Goal: Find contact information: Find contact information

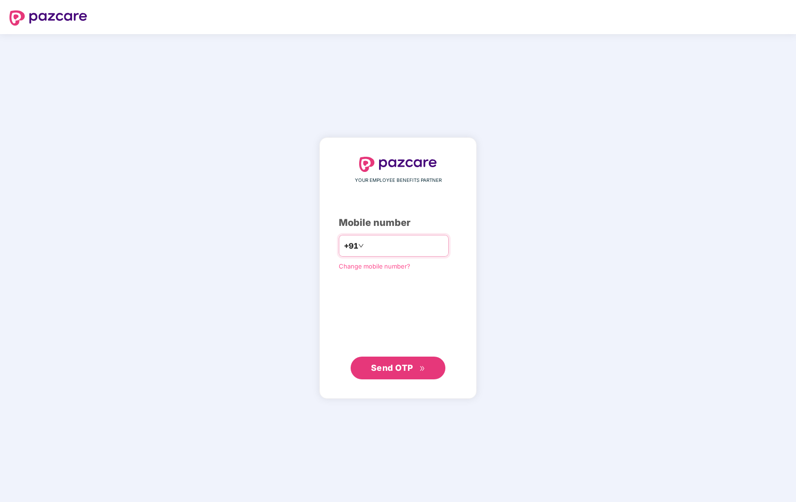
click at [407, 241] on input "number" at bounding box center [405, 245] width 78 height 15
type input "**********"
click at [400, 265] on span "Change mobile number?" at bounding box center [375, 266] width 72 height 8
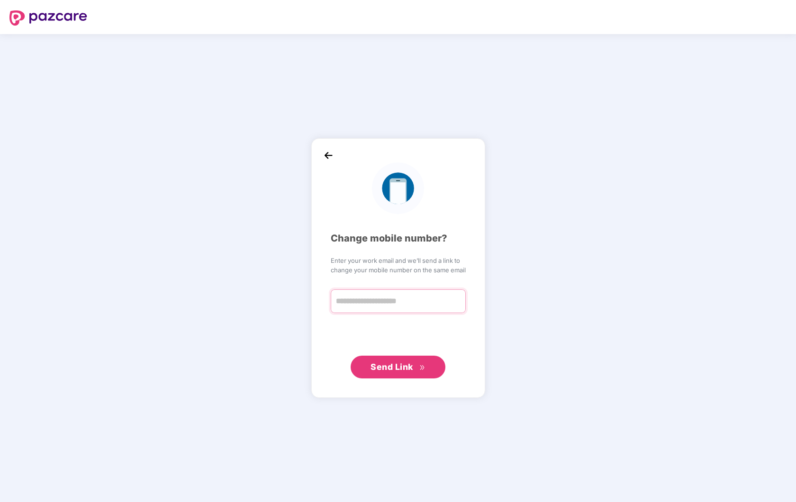
click at [392, 303] on input "text" at bounding box center [398, 302] width 135 height 24
type input "*"
click at [332, 150] on img at bounding box center [328, 156] width 14 height 14
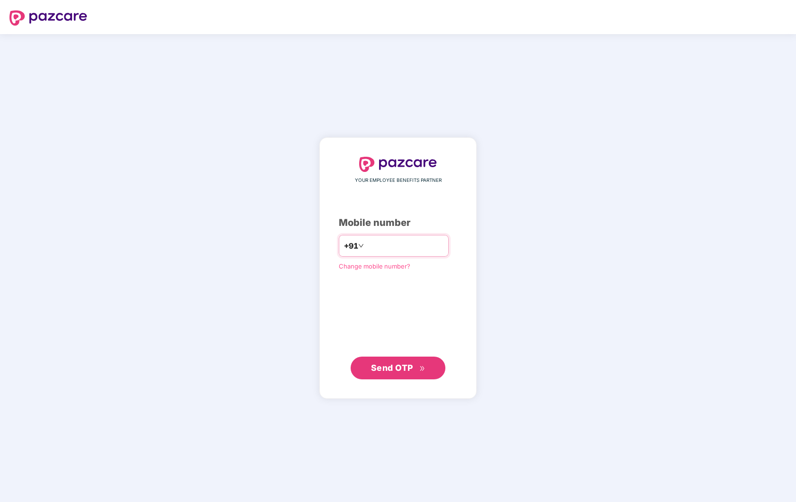
click at [386, 243] on input "number" at bounding box center [405, 245] width 78 height 15
type input "**********"
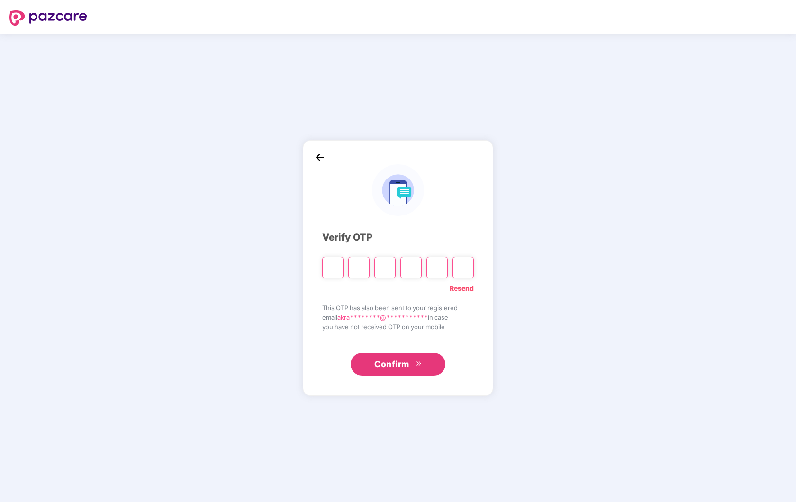
type input "*"
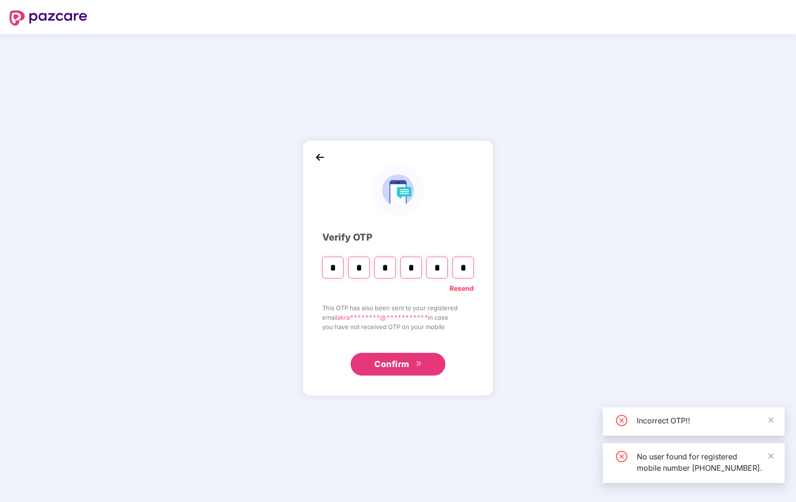
type input "*"
click at [405, 365] on span "Confirm" at bounding box center [391, 364] width 35 height 13
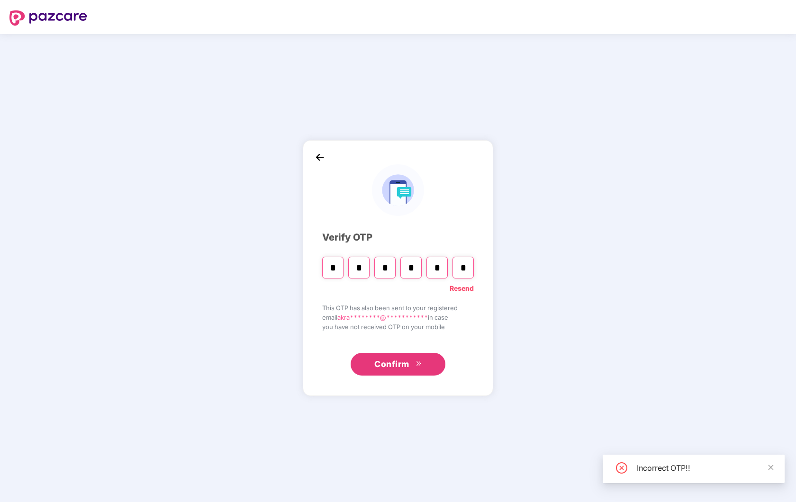
click at [413, 264] on input "*" at bounding box center [411, 268] width 21 height 22
click at [469, 269] on input "*" at bounding box center [463, 268] width 21 height 22
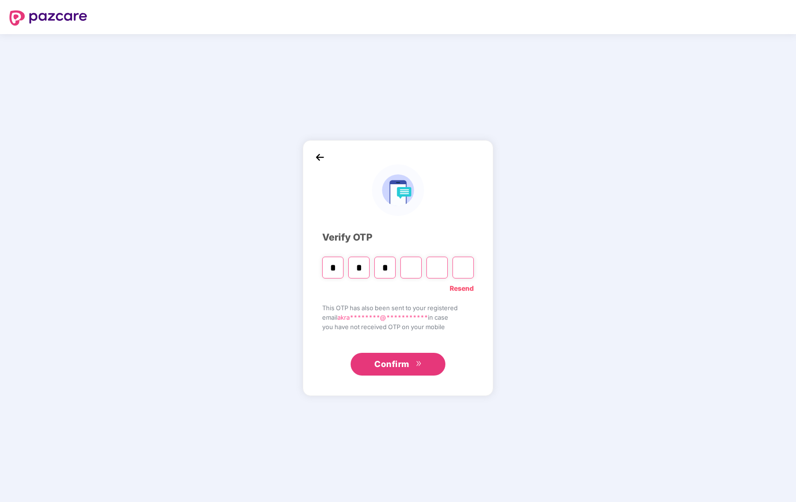
type input "*"
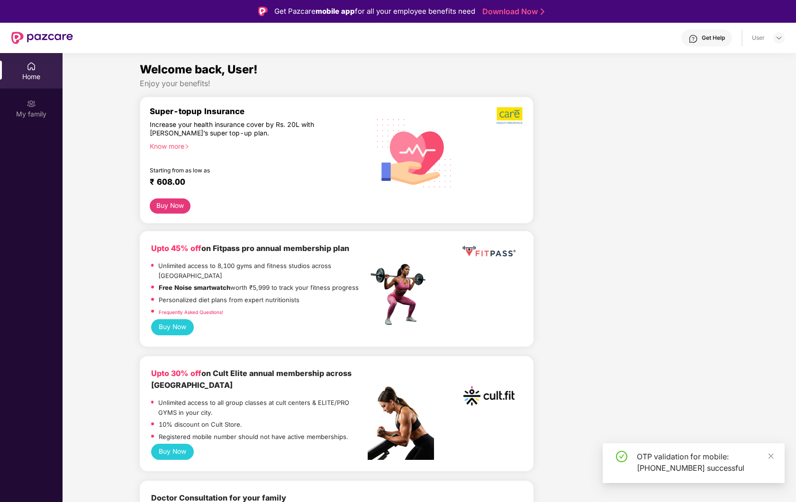
scroll to position [21, 0]
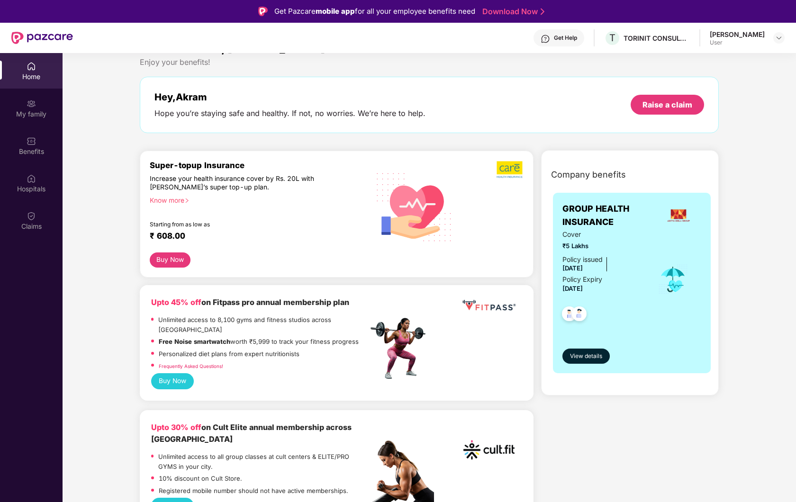
click at [177, 282] on div "Super-topup Insurance Increase your health insurance cover by Rs. 20L with [PER…" at bounding box center [337, 218] width 394 height 135
click at [212, 364] on link "Frequently Asked Questions!" at bounding box center [191, 367] width 64 height 6
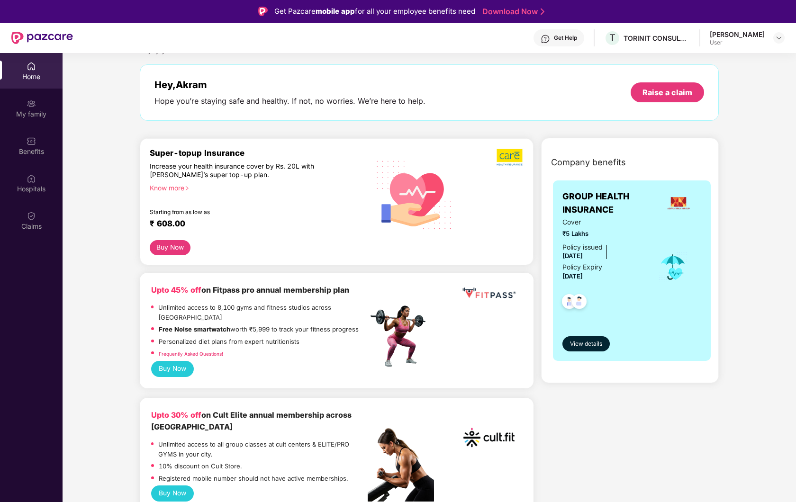
click at [267, 290] on b "Upto 45% off on Fitpass pro annual membership plan" at bounding box center [250, 289] width 198 height 9
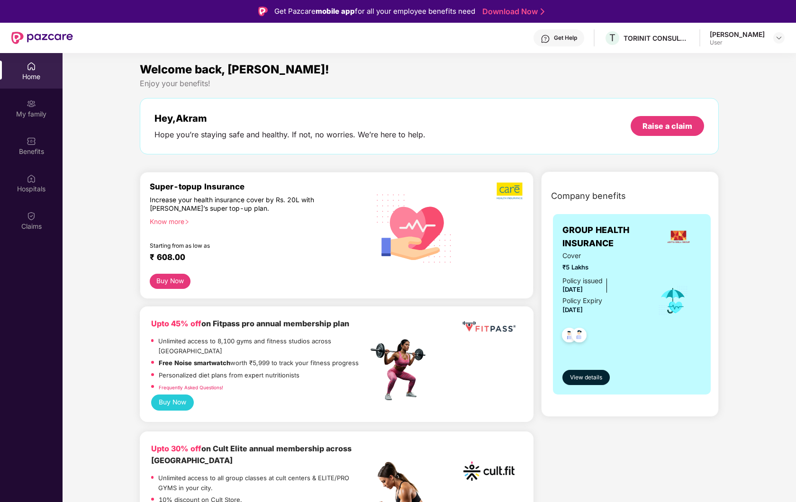
click at [577, 36] on div "Get Help" at bounding box center [565, 38] width 23 height 8
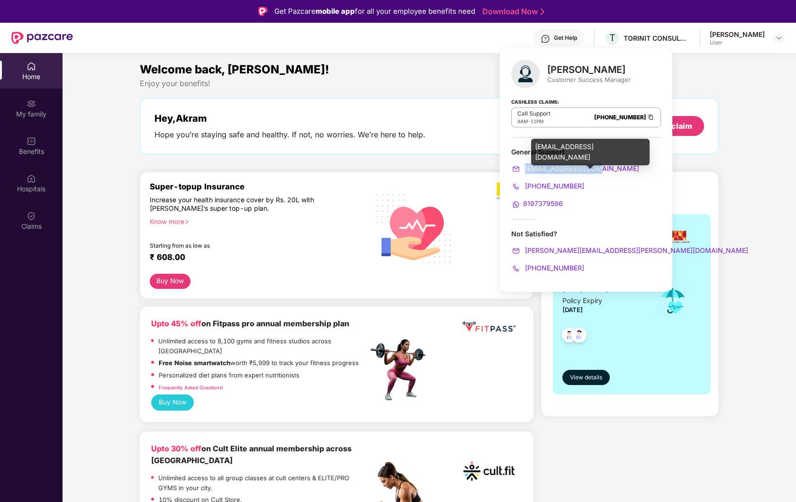
drag, startPoint x: 601, startPoint y: 168, endPoint x: 526, endPoint y: 169, distance: 74.9
click at [526, 169] on div "[EMAIL_ADDRESS][DOMAIN_NAME]" at bounding box center [586, 169] width 150 height 10
copy span "[EMAIL_ADDRESS][DOMAIN_NAME]"
